Goal: Task Accomplishment & Management: Manage account settings

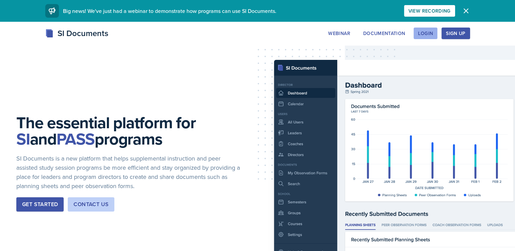
click at [431, 31] on div "Login" at bounding box center [425, 33] width 15 height 5
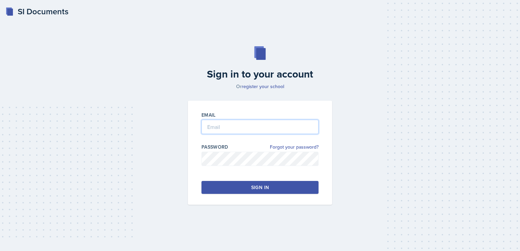
click at [245, 123] on input "email" at bounding box center [259, 127] width 117 height 14
type input "[EMAIL_ADDRESS][DOMAIN_NAME]"
click at [253, 187] on div "Sign in" at bounding box center [260, 187] width 18 height 7
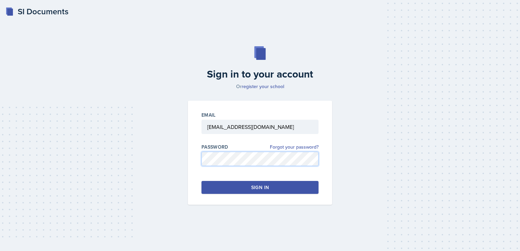
click at [172, 164] on div "Sign in to your account Or register your school Email jcoker22@students.kennesa…" at bounding box center [260, 125] width 498 height 202
click at [275, 188] on button "Sign in" at bounding box center [259, 187] width 117 height 13
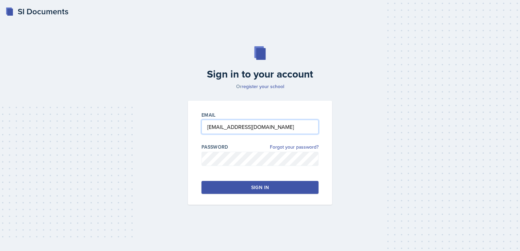
drag, startPoint x: 296, startPoint y: 128, endPoint x: 143, endPoint y: 103, distance: 155.3
click at [143, 103] on div "Sign in to your account Or register your school Email jcoker22@students.kennesa…" at bounding box center [260, 125] width 498 height 202
click at [259, 84] on link "register your school" at bounding box center [263, 86] width 43 height 7
click at [231, 125] on input "email" at bounding box center [259, 127] width 117 height 14
type input "[EMAIL_ADDRESS][DOMAIN_NAME]"
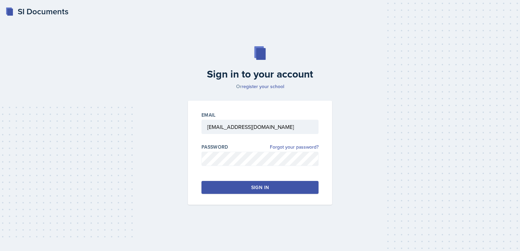
click at [244, 166] on div at bounding box center [259, 169] width 117 height 7
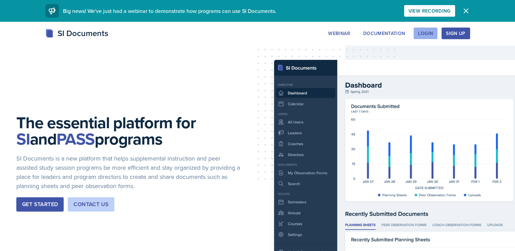
click at [422, 34] on div "Login" at bounding box center [425, 33] width 15 height 5
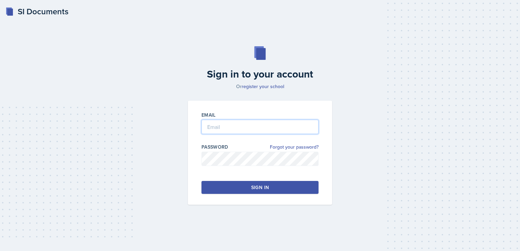
click at [230, 132] on input "email" at bounding box center [259, 127] width 117 height 14
type input "[EMAIL_ADDRESS][DOMAIN_NAME]"
click at [225, 168] on div at bounding box center [259, 169] width 117 height 7
click at [233, 192] on button "Sign in" at bounding box center [259, 187] width 117 height 13
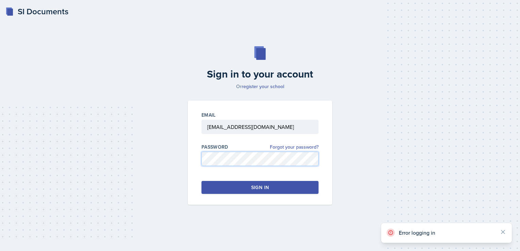
click at [162, 161] on div "Sign in to your account Or register your school Email jcoker22@students.kennesa…" at bounding box center [260, 125] width 498 height 202
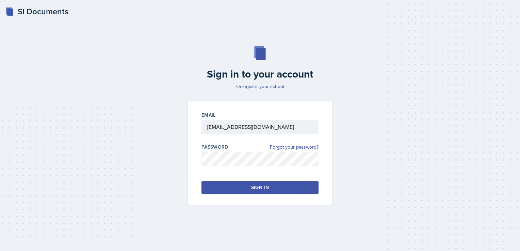
click at [241, 184] on button "Sign in" at bounding box center [259, 187] width 117 height 13
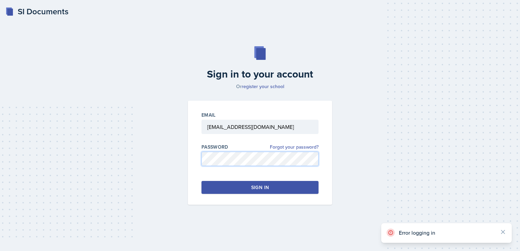
click at [162, 162] on div "Sign in to your account Or register your school Email jcoker22@students.kennesa…" at bounding box center [260, 125] width 498 height 202
click at [176, 154] on div "Sign in to your account Or register your school Email jcoker22@students.kennesa…" at bounding box center [260, 125] width 498 height 202
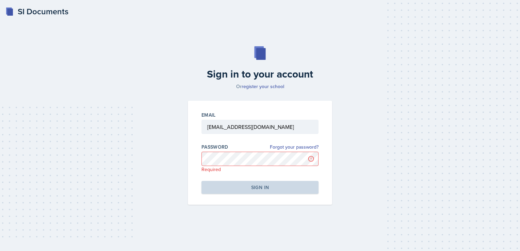
click at [169, 139] on div "Sign in to your account Or register your school Email jcoker22@students.kennesa…" at bounding box center [260, 125] width 498 height 202
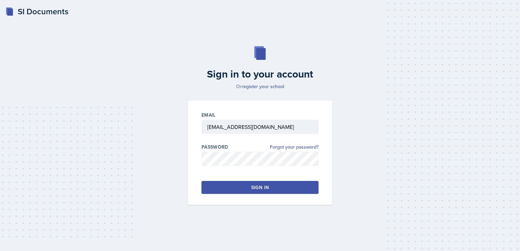
click at [276, 190] on button "Sign in" at bounding box center [259, 187] width 117 height 13
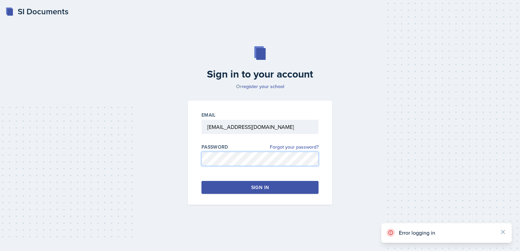
click at [159, 157] on div "Sign in to your account Or register your school Email jcoker22@students.kennesa…" at bounding box center [260, 125] width 498 height 202
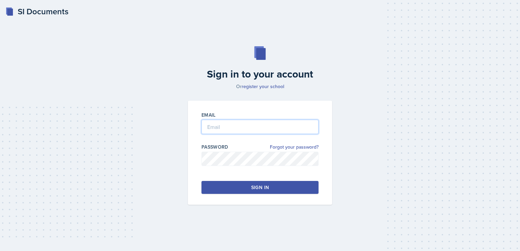
click at [244, 127] on input "email" at bounding box center [259, 127] width 117 height 14
type input "[EMAIL_ADDRESS][DOMAIN_NAME]"
click at [241, 189] on button "Sign in" at bounding box center [259, 187] width 117 height 13
